Goal: Information Seeking & Learning: Learn about a topic

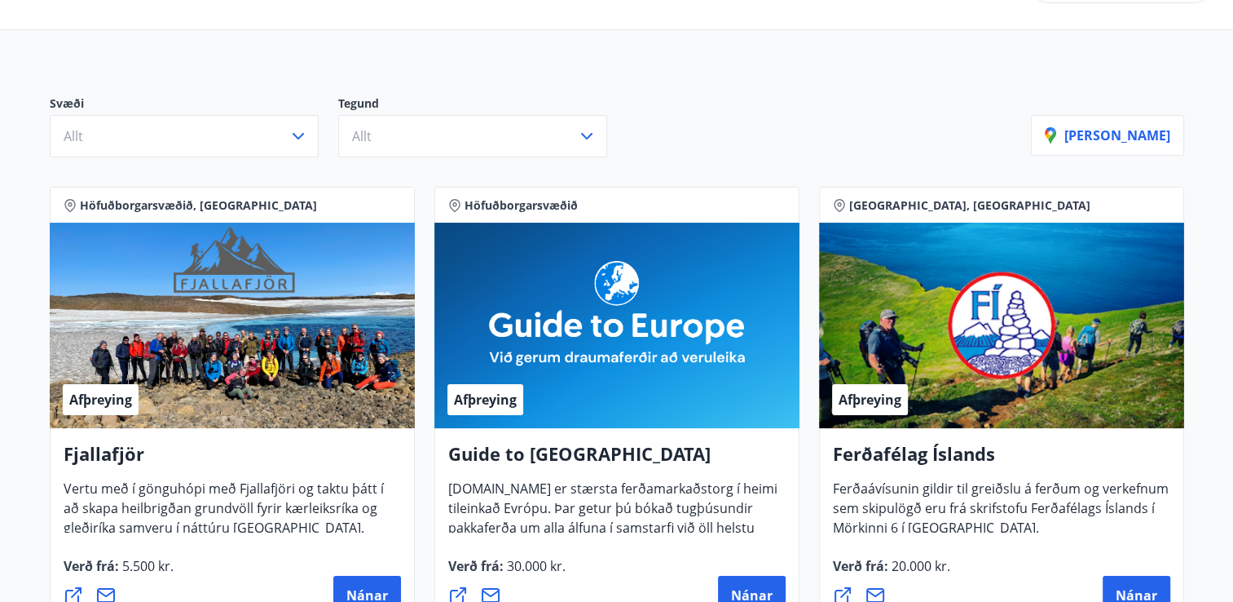
scroll to position [75, 0]
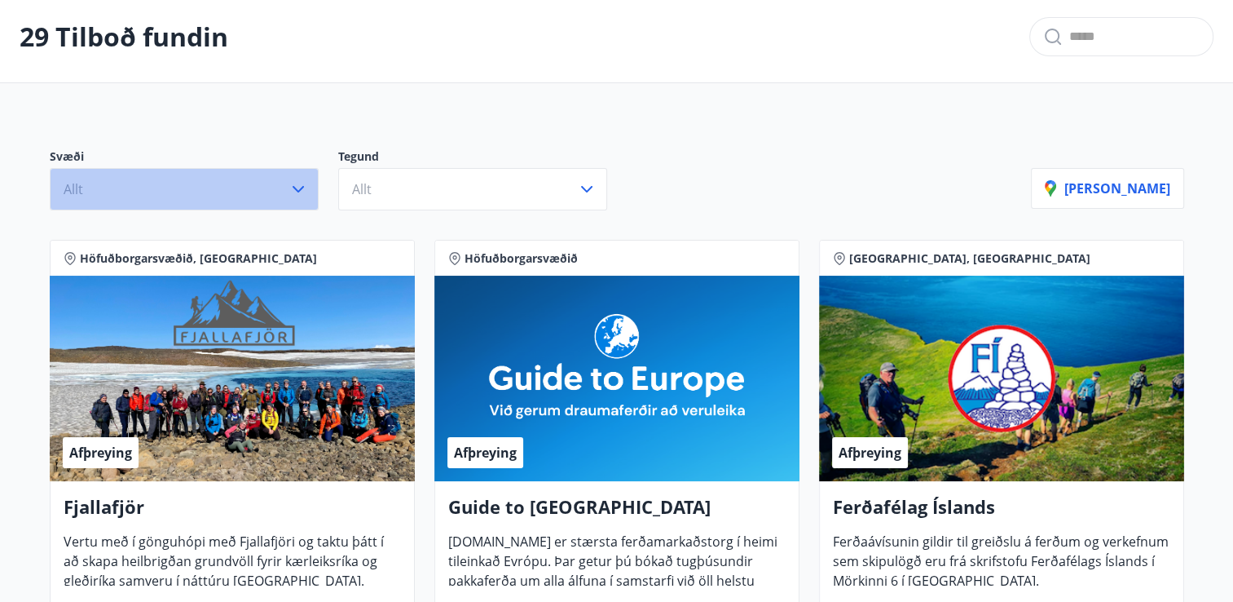
click at [300, 190] on icon "button" at bounding box center [299, 189] width 20 height 20
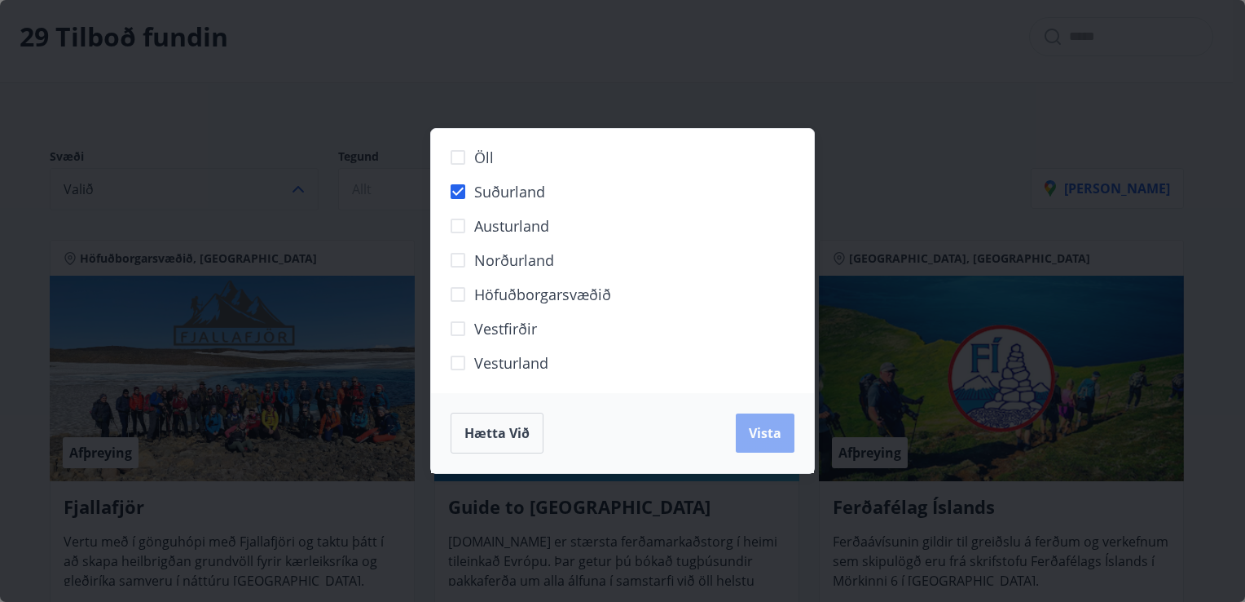
click at [767, 424] on span "Vista" at bounding box center [765, 433] width 33 height 18
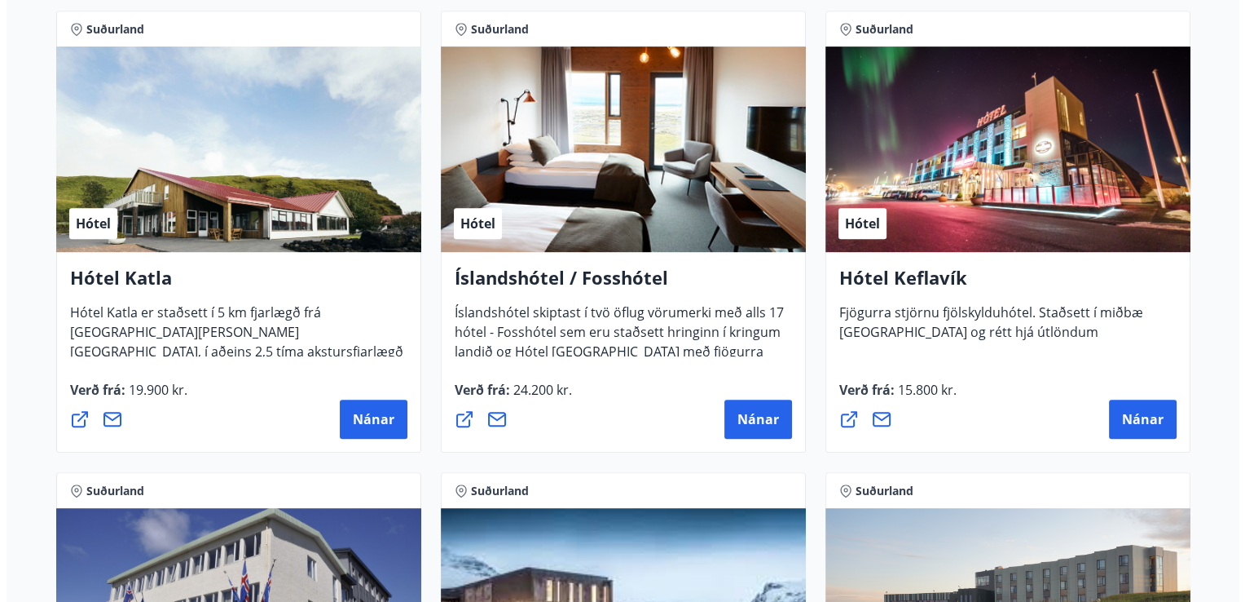
scroll to position [877, 0]
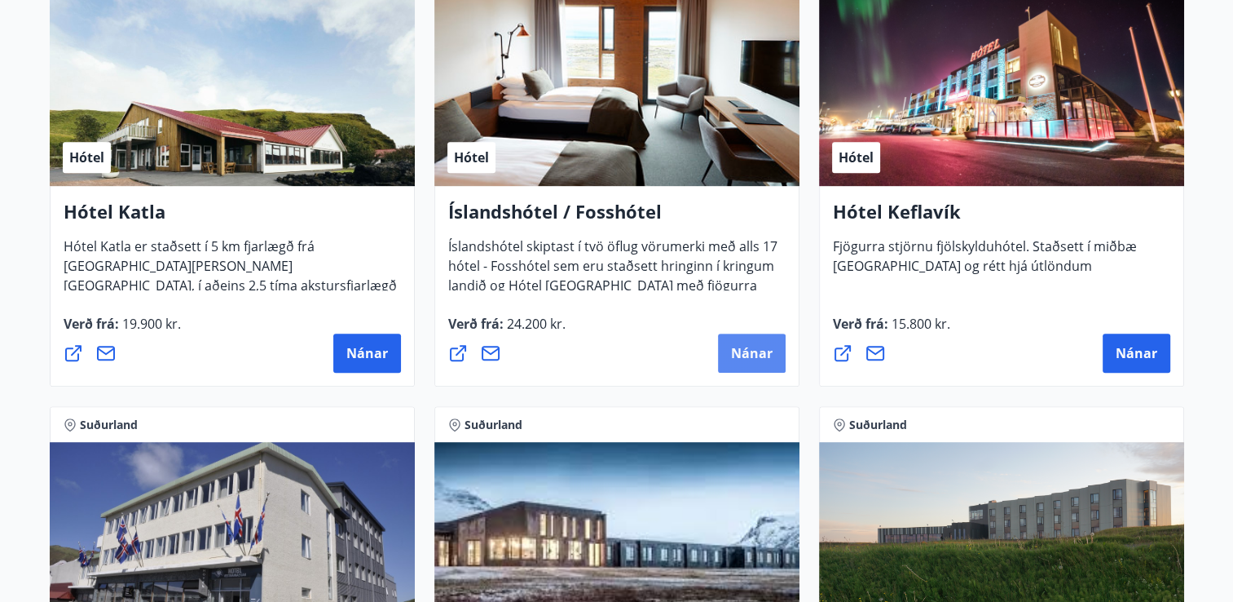
click at [753, 350] on span "Nánar" at bounding box center [752, 353] width 42 height 18
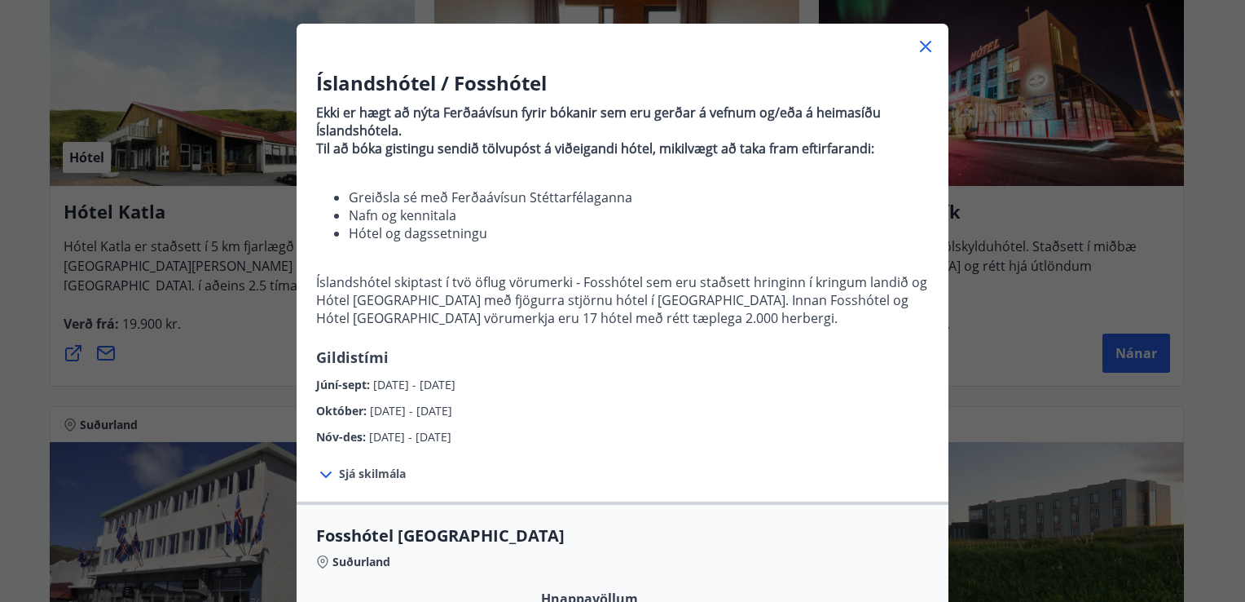
scroll to position [80, 0]
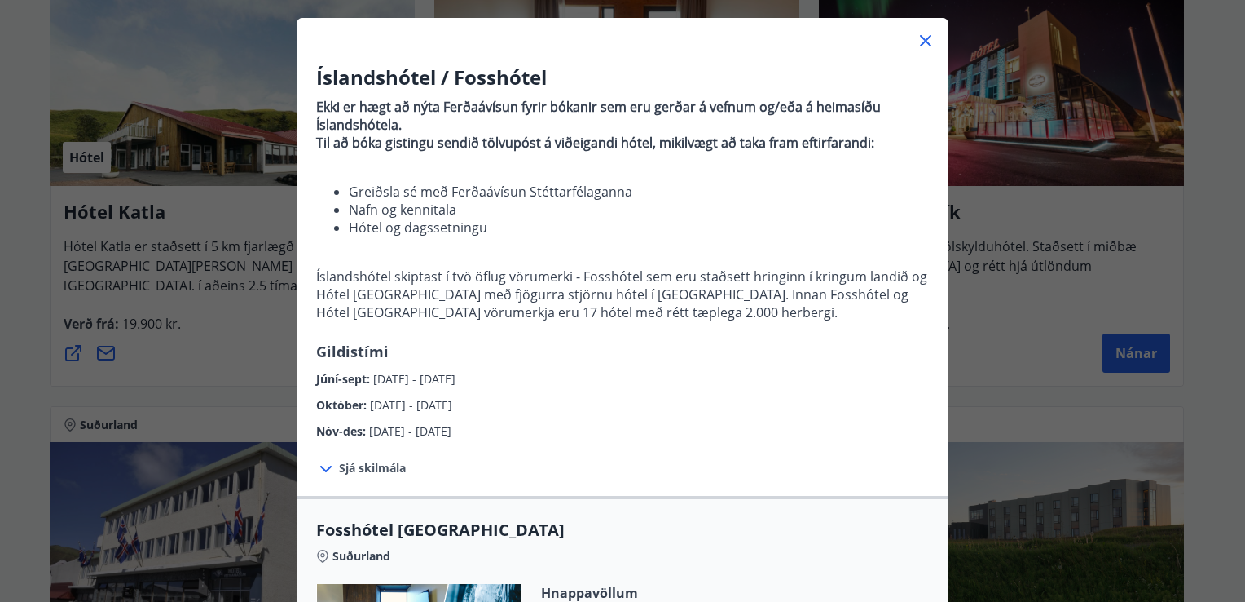
click at [934, 383] on div "Íslandshótel / Fosshótel Ekki er hægt að nýta Ferðaávísun fyrir bókanir sem eru…" at bounding box center [623, 252] width 652 height 377
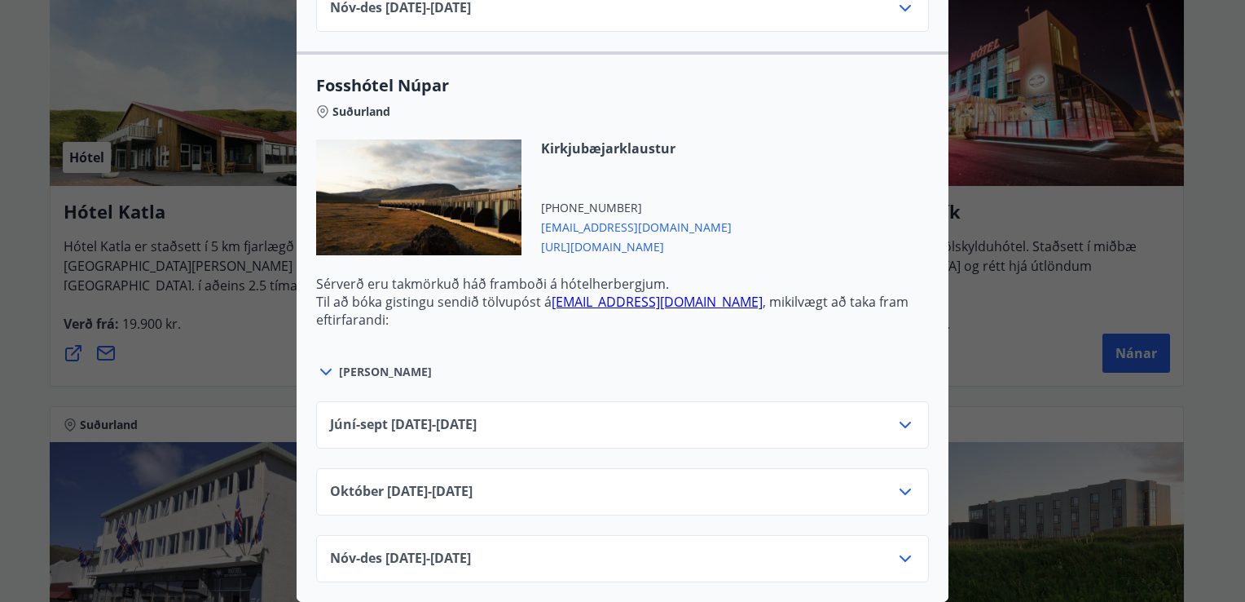
scroll to position [1085, 0]
click at [375, 364] on span "[PERSON_NAME]" at bounding box center [385, 372] width 93 height 16
click at [316, 362] on icon at bounding box center [326, 372] width 20 height 20
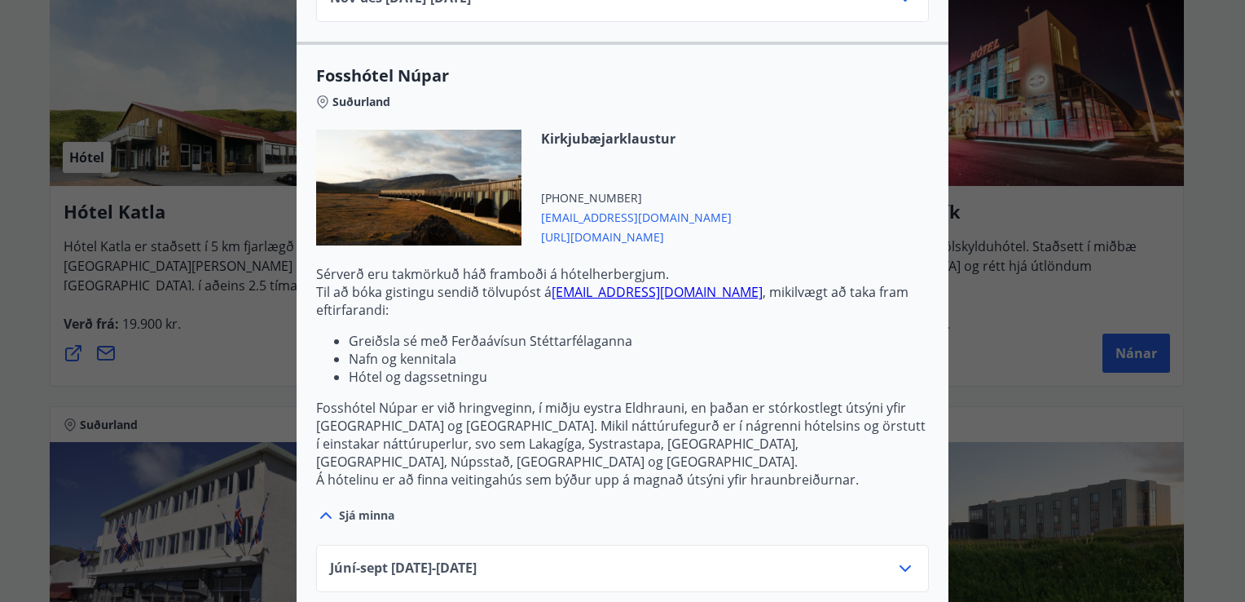
click at [316, 360] on ul "Greiðsla sé með Ferðaávísun Stéttarfélaganna Nafn og kennitala Hótel og dagsset…" at bounding box center [622, 359] width 613 height 54
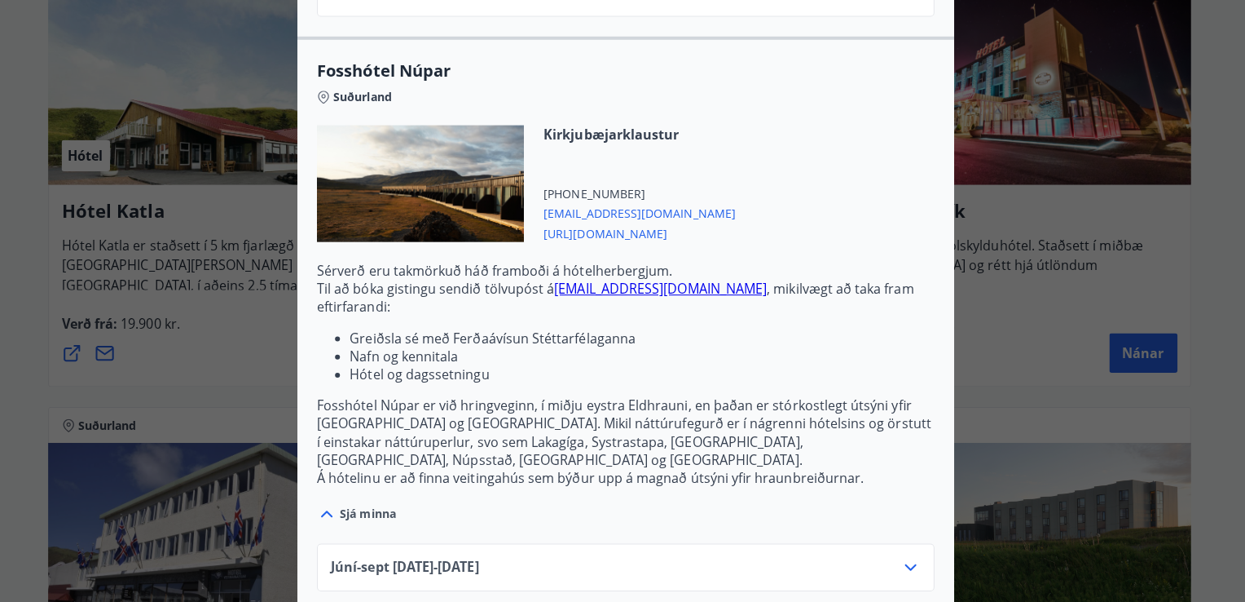
scroll to position [877, 0]
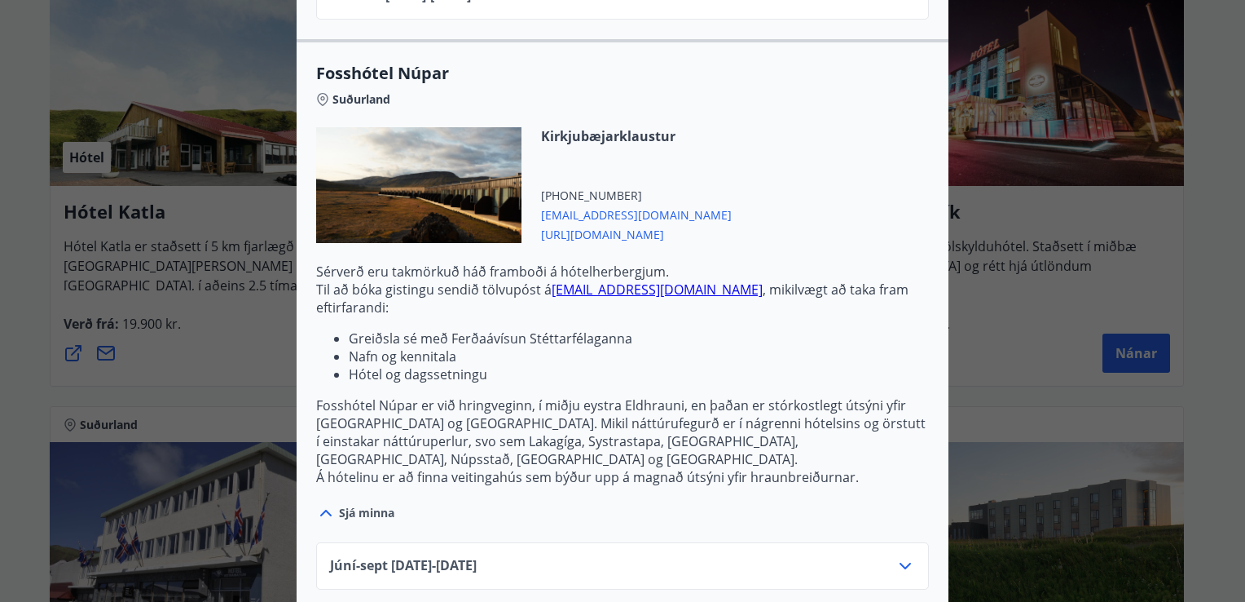
click at [901, 556] on icon at bounding box center [906, 566] width 20 height 20
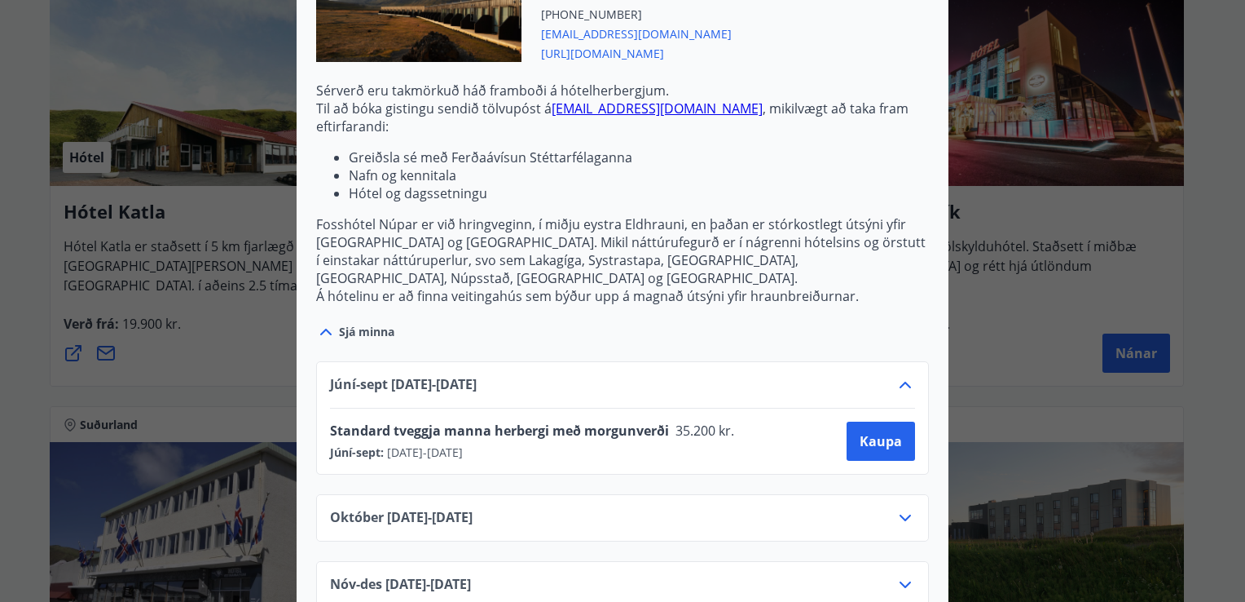
scroll to position [1285, 0]
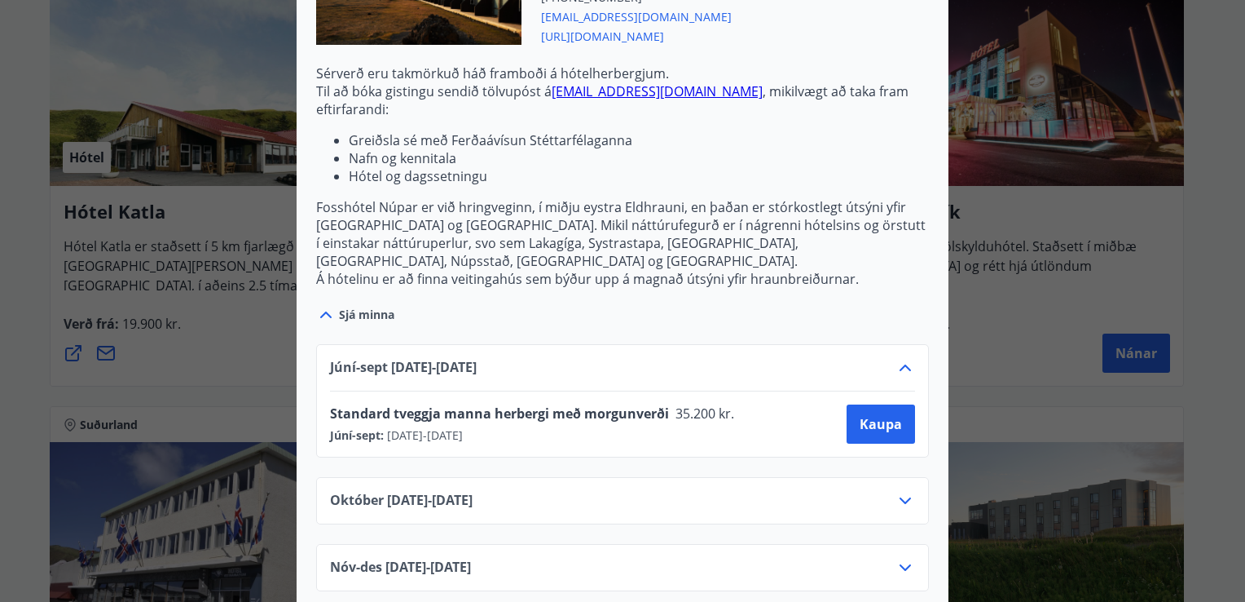
click at [652, 33] on span "[URL][DOMAIN_NAME]" at bounding box center [636, 35] width 191 height 20
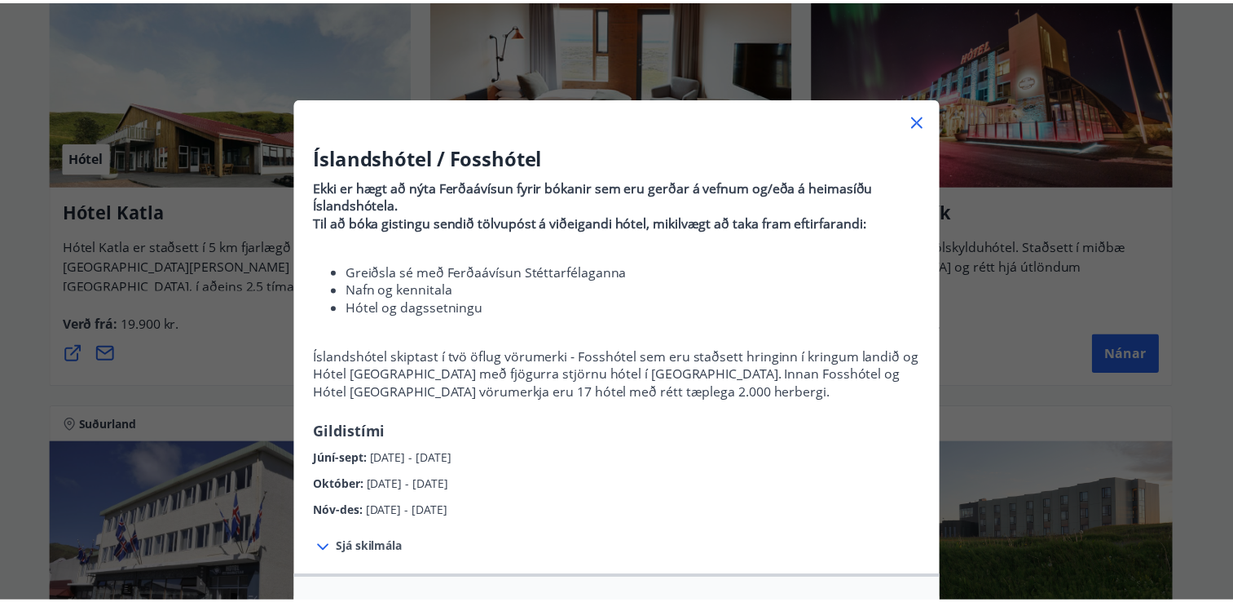
scroll to position [0, 0]
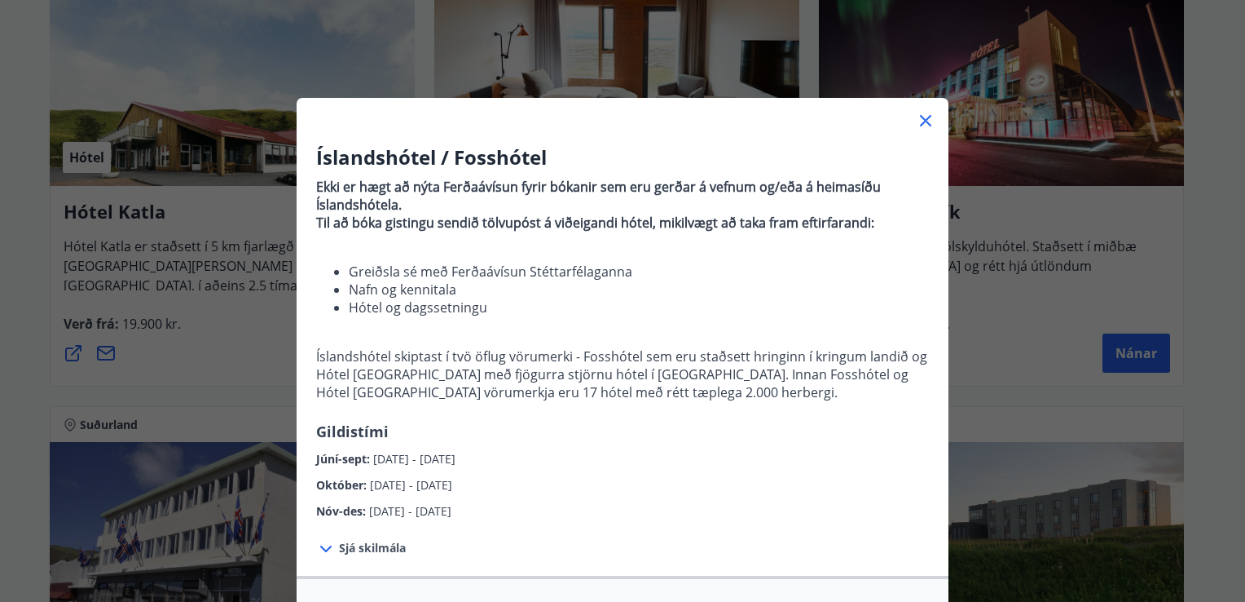
click at [919, 126] on icon at bounding box center [926, 121] width 20 height 20
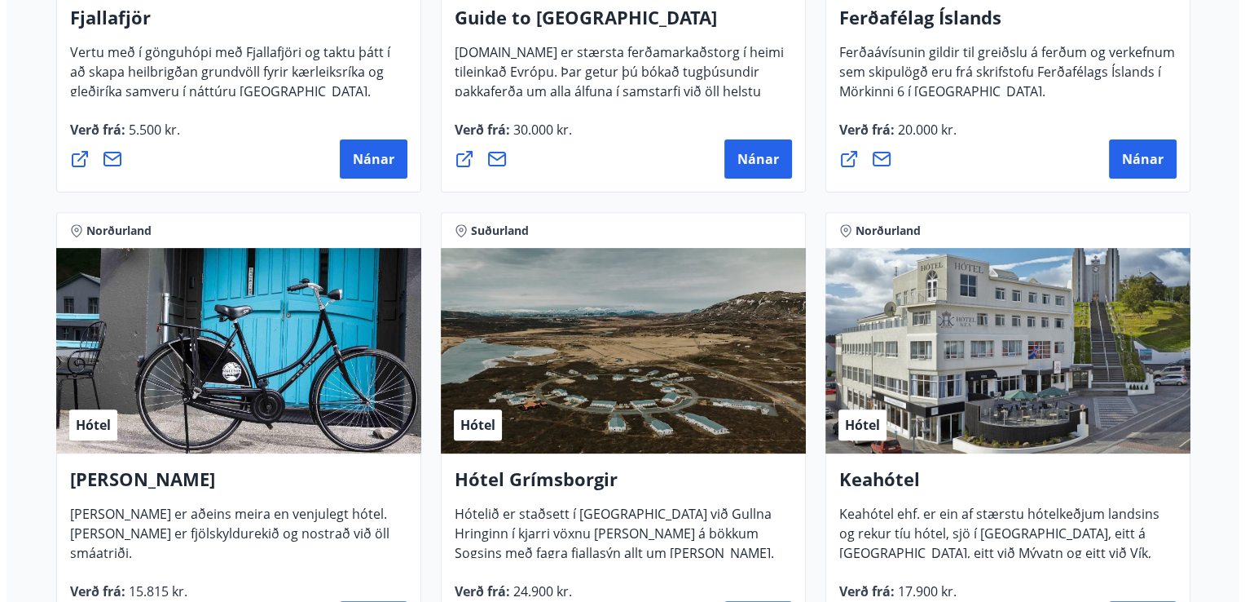
scroll to position [671, 0]
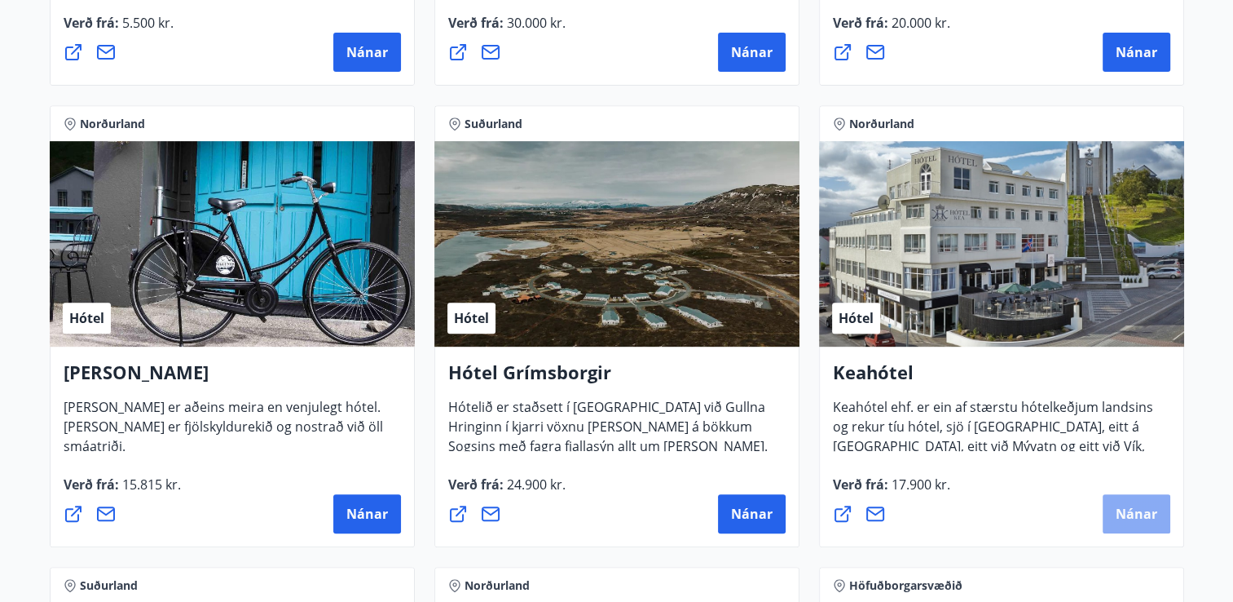
click at [1139, 512] on span "Nánar" at bounding box center [1137, 514] width 42 height 18
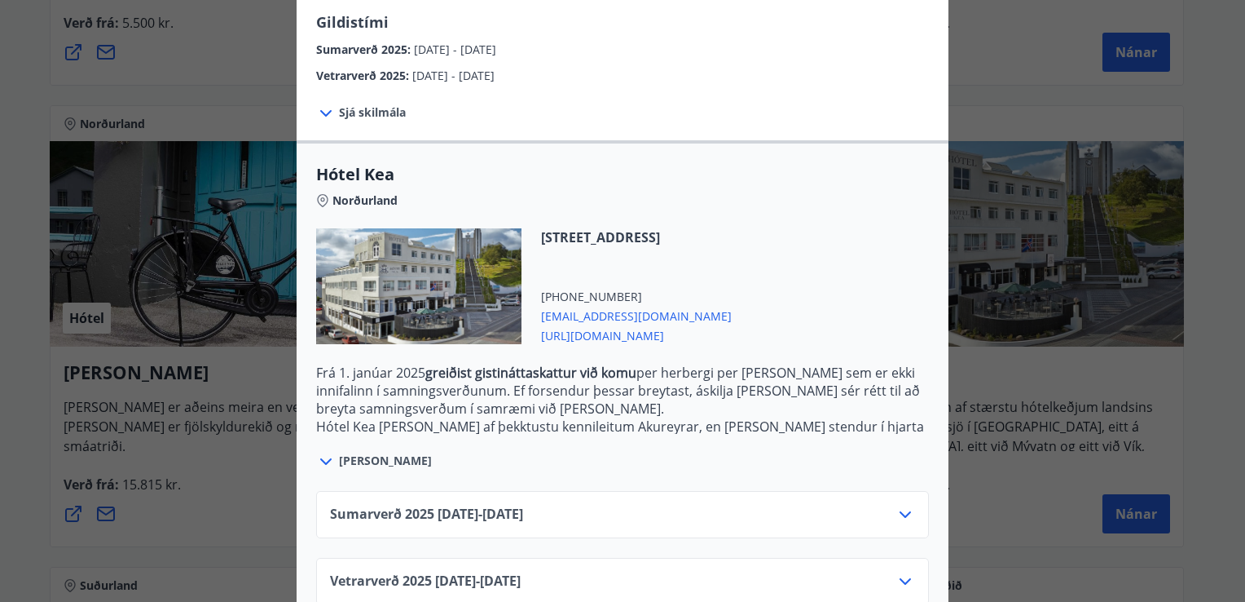
scroll to position [309, 0]
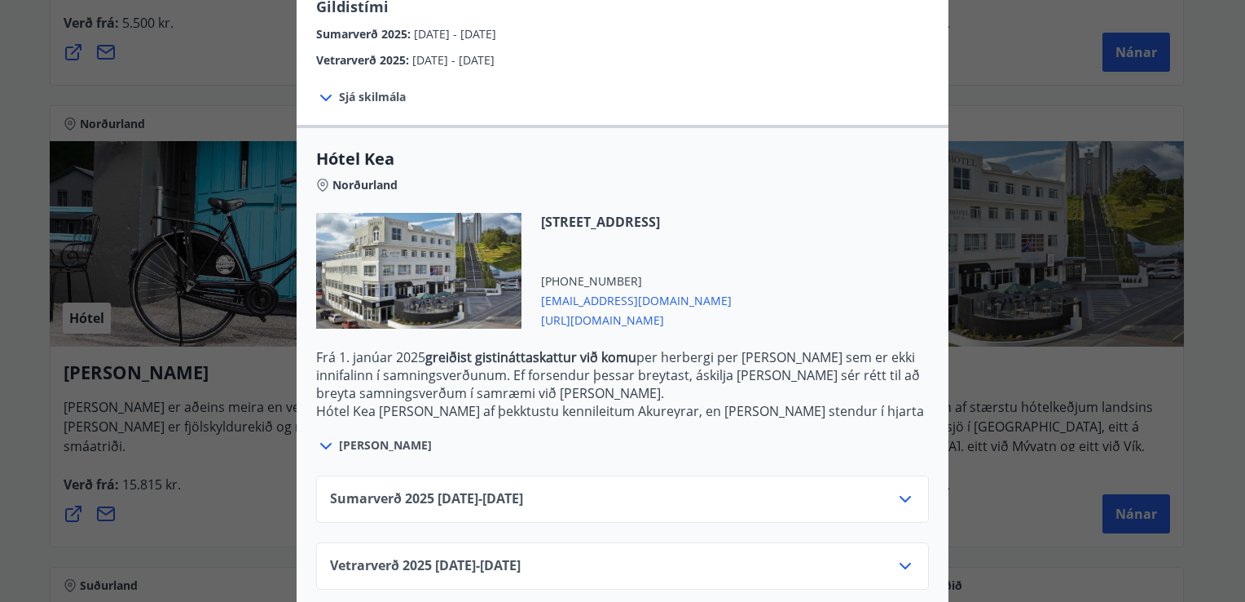
click at [623, 309] on span "[URL][DOMAIN_NAME]" at bounding box center [636, 319] width 191 height 20
